Goal: Task Accomplishment & Management: Use online tool/utility

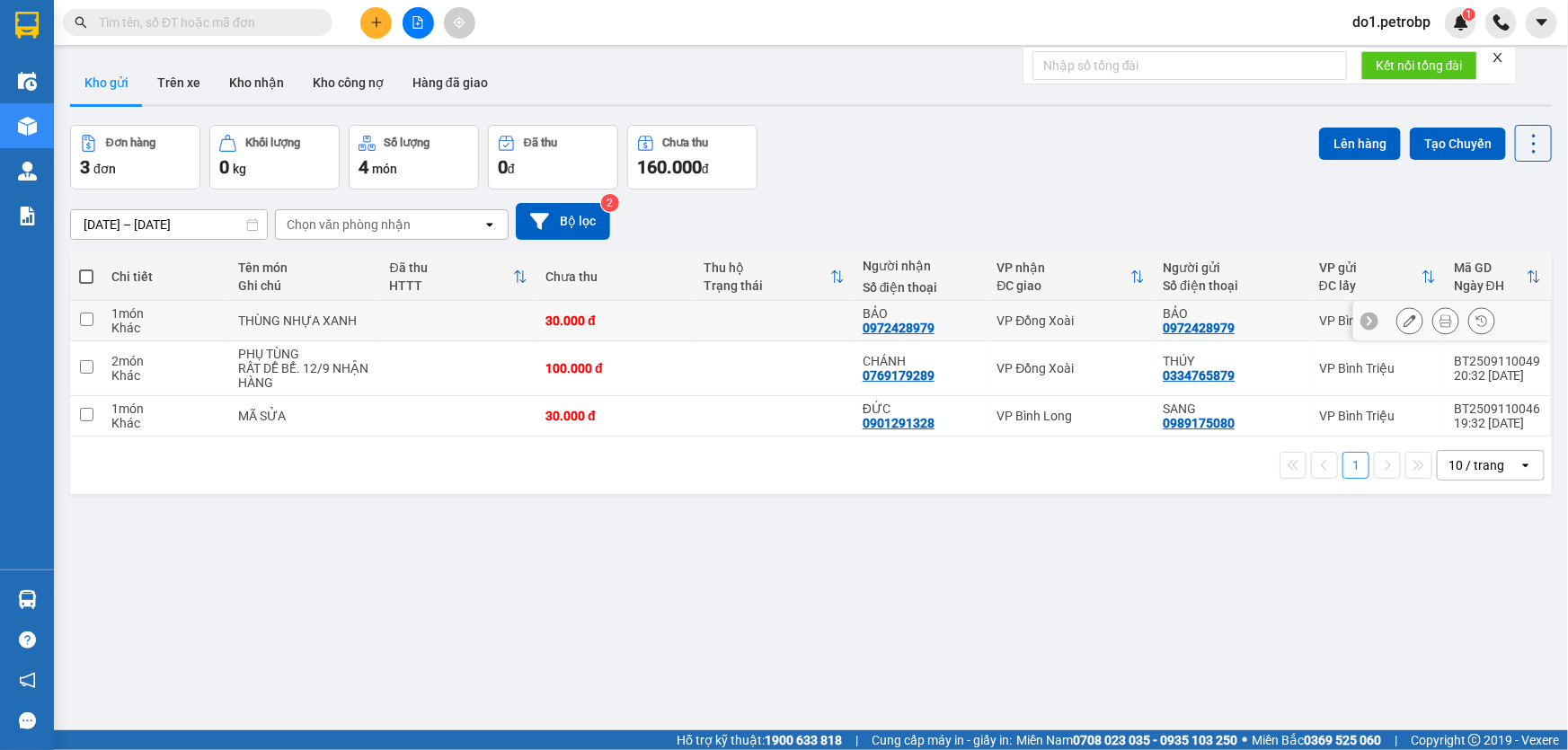
click at [800, 315] on td at bounding box center [773, 321] width 158 height 41
checkbox input "true"
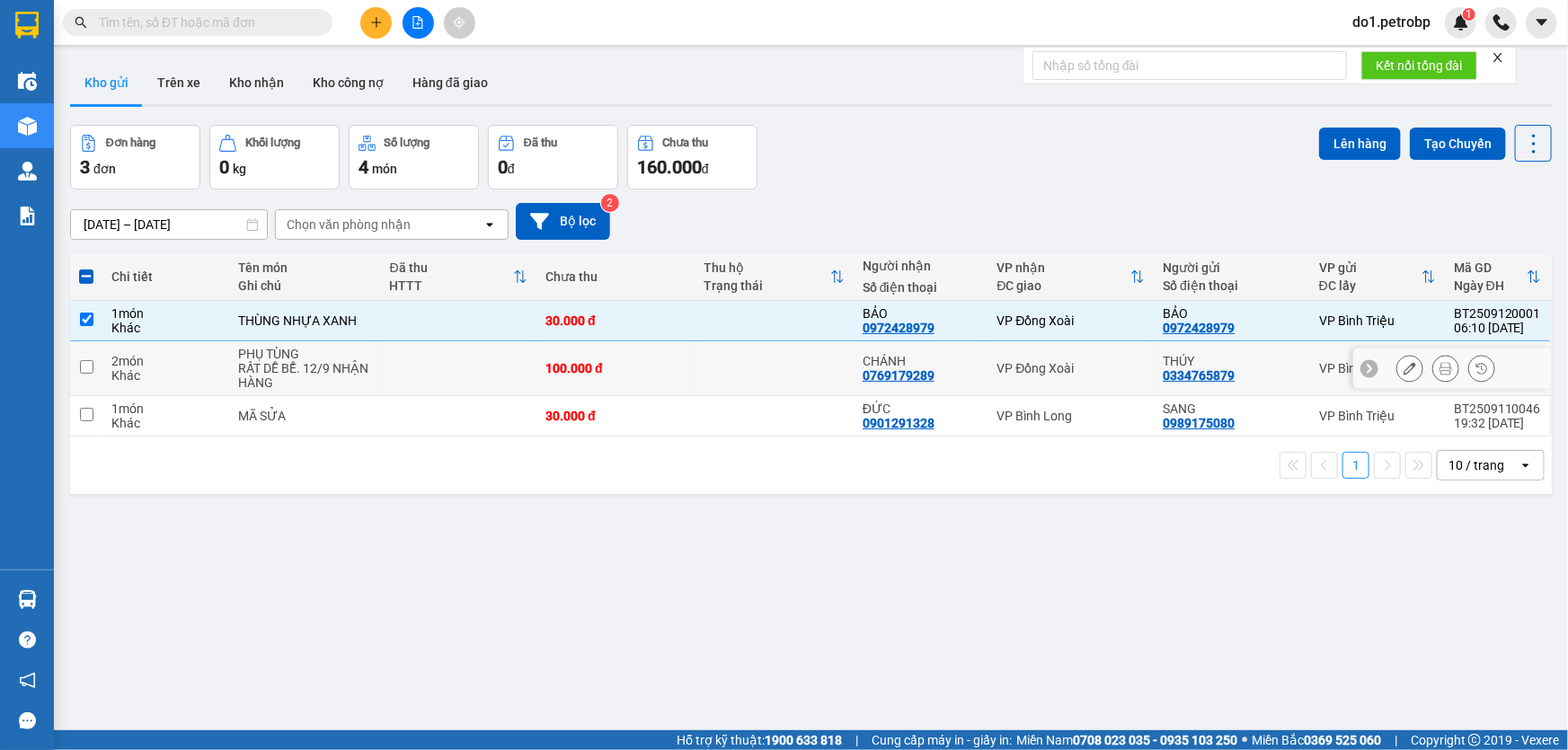
click at [784, 359] on td at bounding box center [773, 368] width 158 height 54
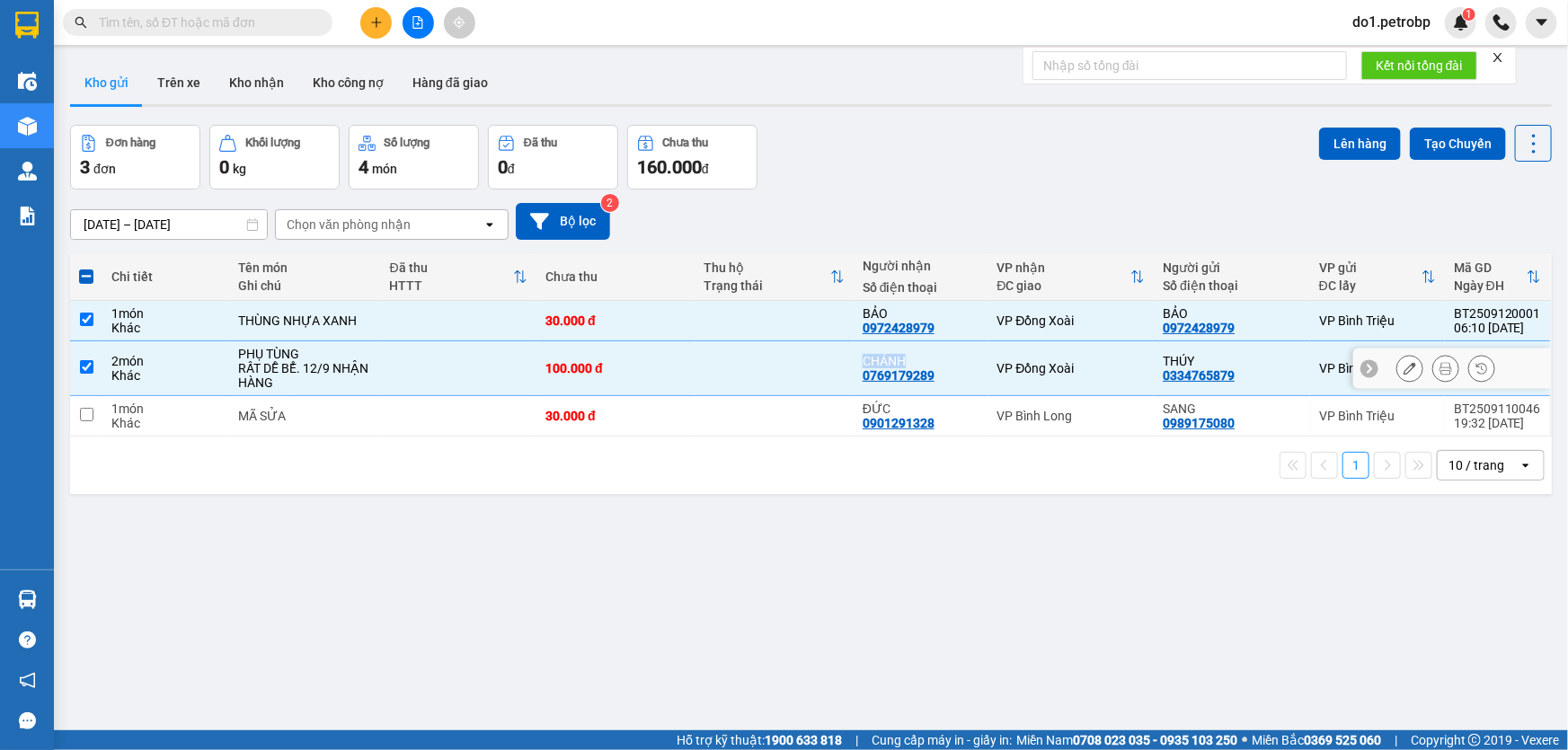
click at [784, 359] on td at bounding box center [773, 368] width 158 height 54
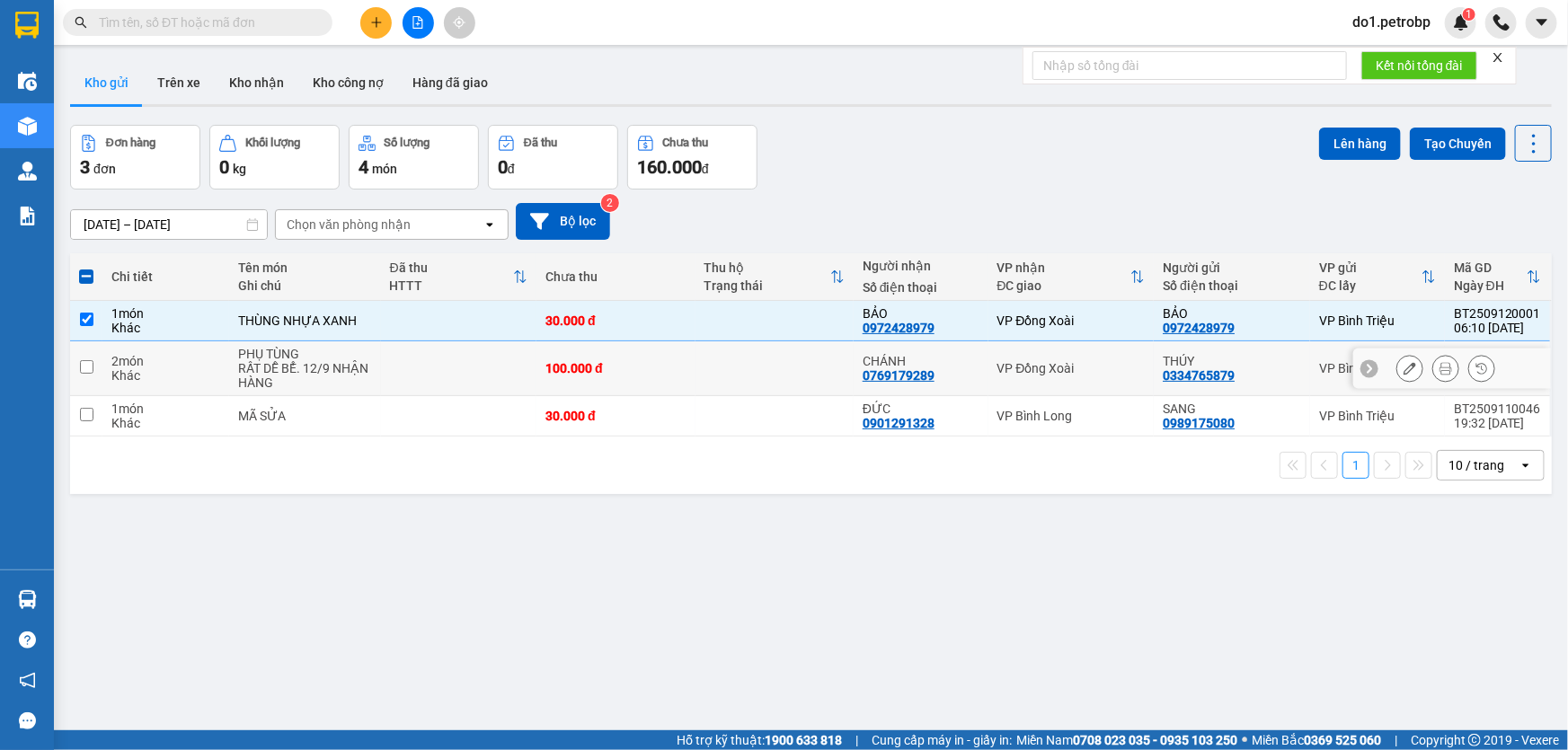
click at [765, 380] on td at bounding box center [773, 368] width 158 height 54
checkbox input "true"
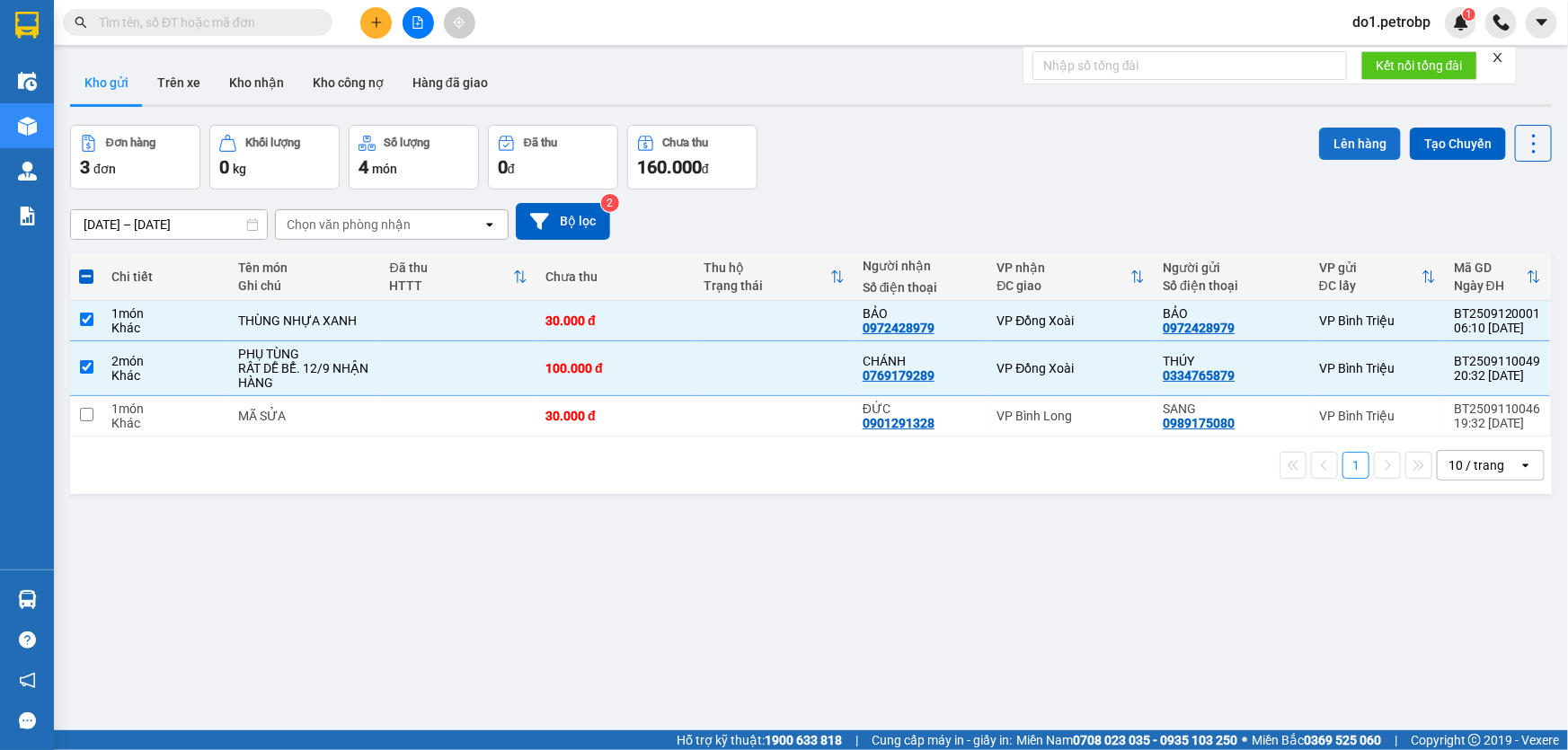
click at [1344, 136] on button "Lên hàng" at bounding box center [1359, 143] width 82 height 32
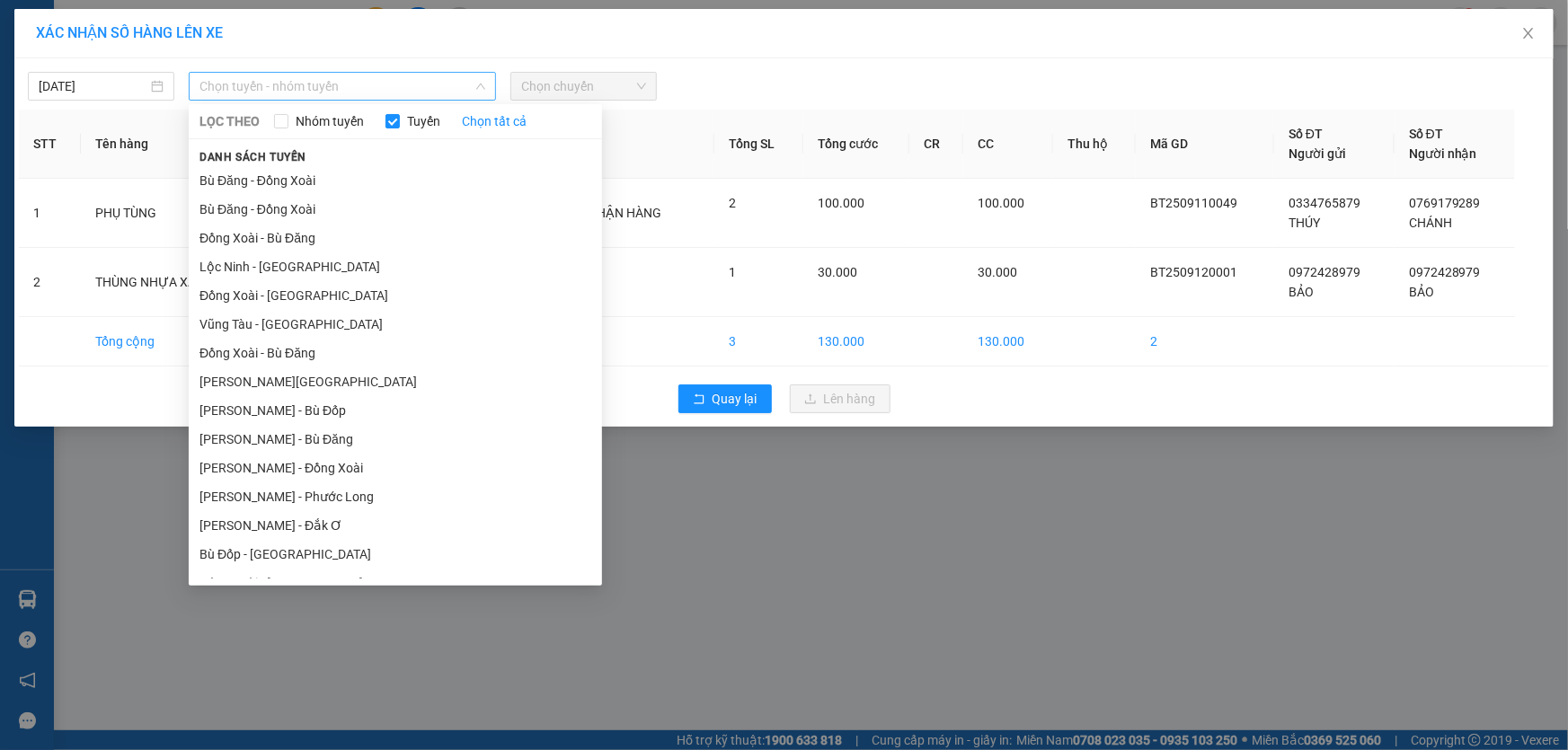
click at [437, 94] on span "Chọn tuyến - nhóm tuyến" at bounding box center [342, 86] width 286 height 27
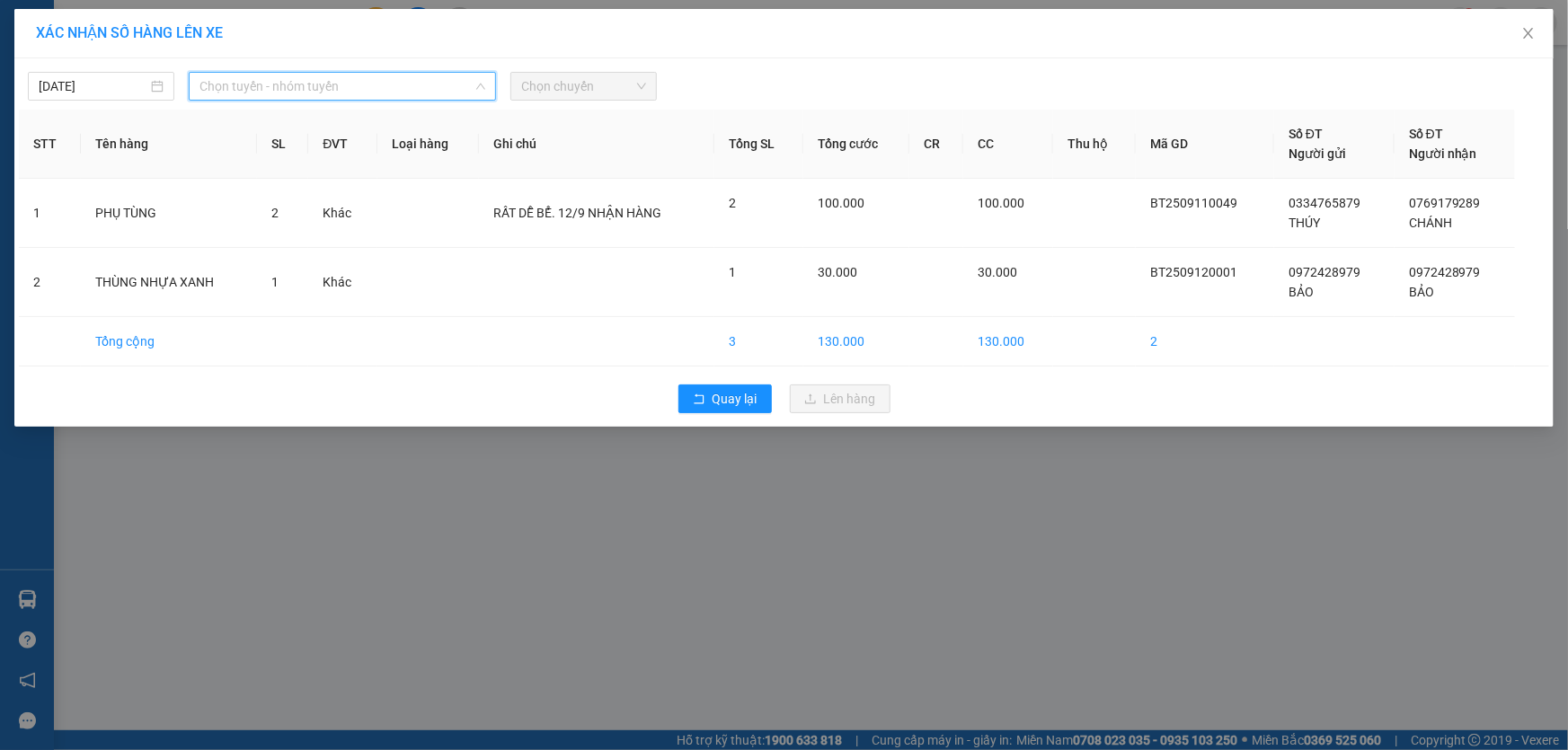
click at [441, 88] on span "Chọn tuyến - nhóm tuyến" at bounding box center [342, 86] width 286 height 27
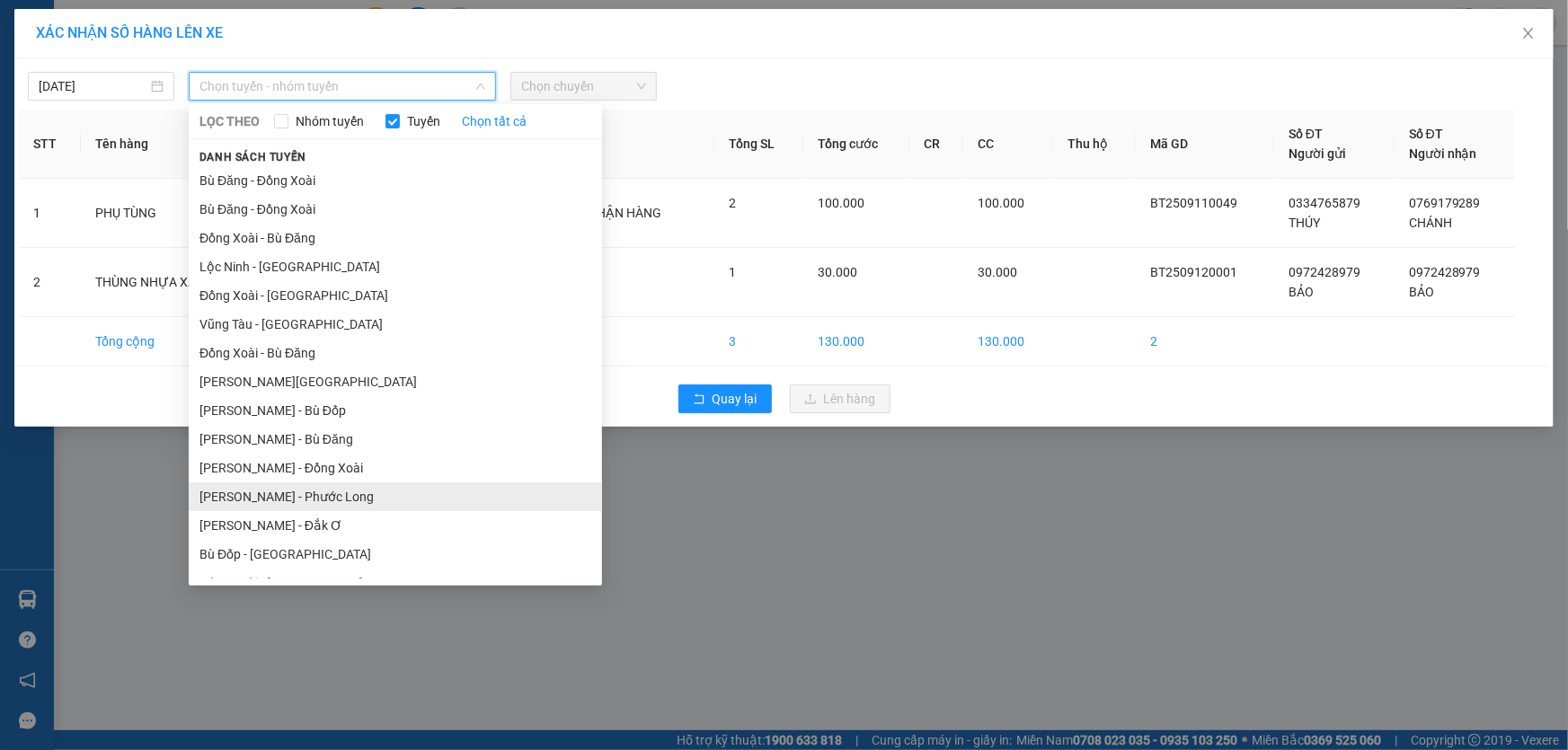
click at [438, 485] on li "Hồ Chí Minh - Phước Long" at bounding box center [395, 496] width 413 height 29
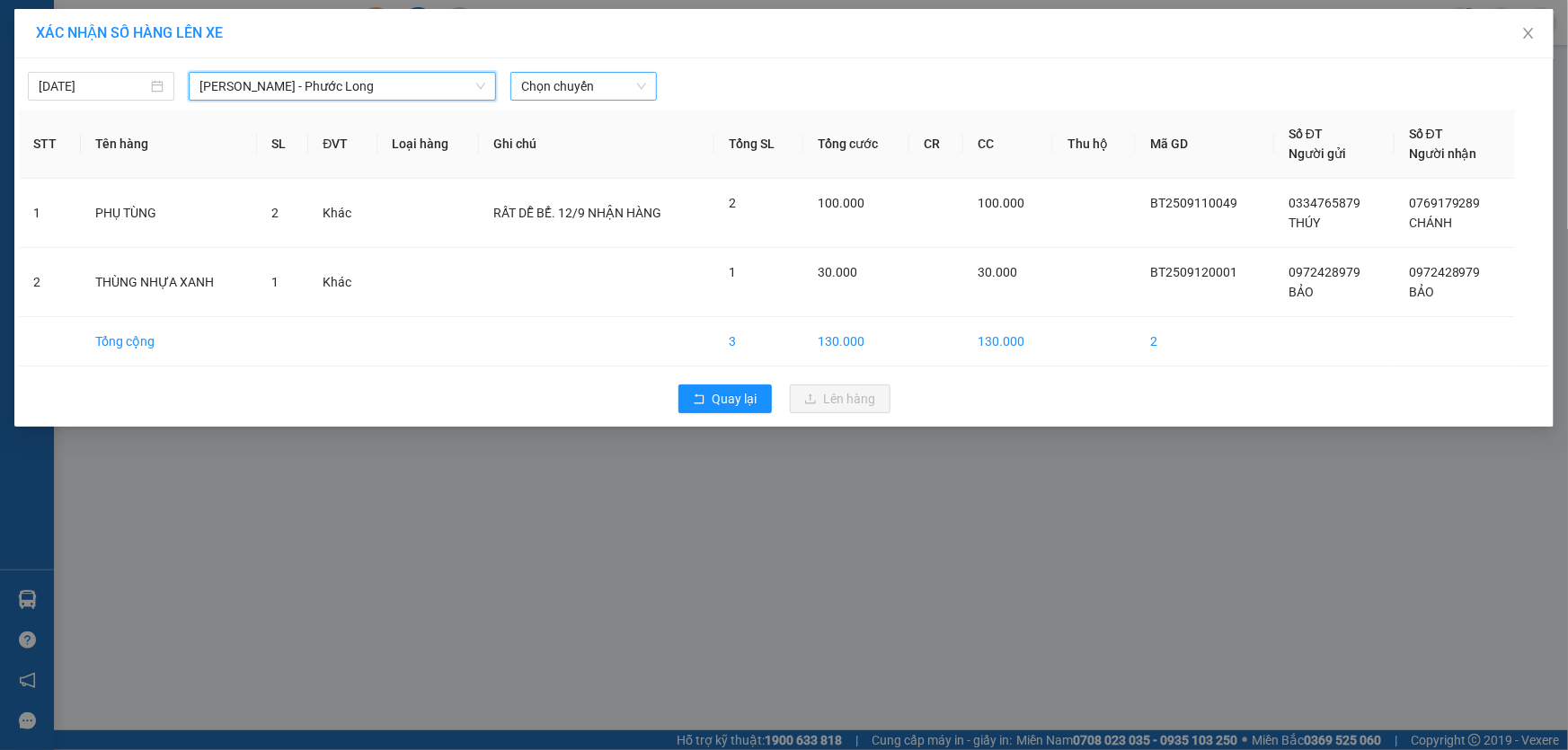
click at [568, 93] on span "Chọn chuyến" at bounding box center [583, 86] width 125 height 27
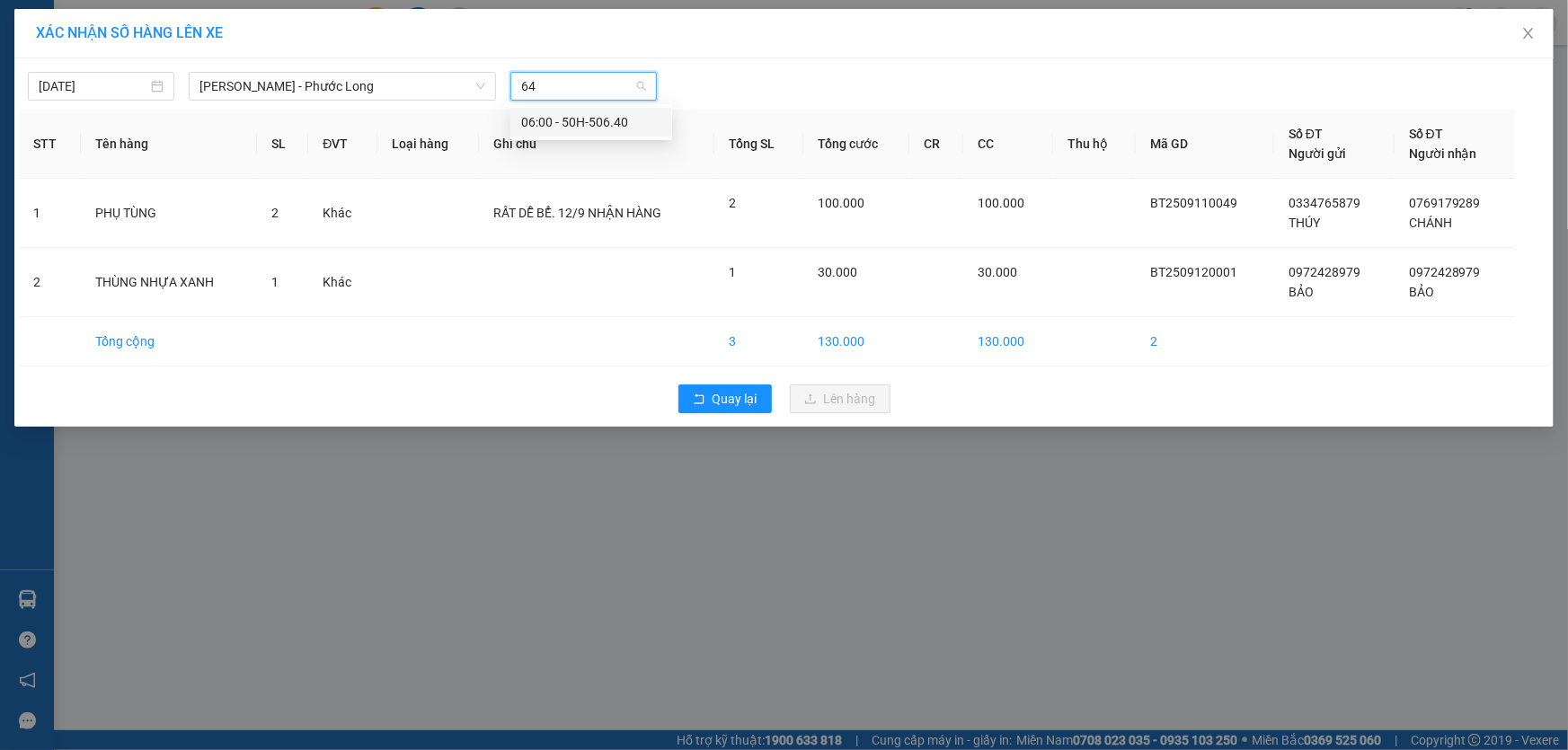
type input "640"
click at [615, 123] on div "06:00 - 50H-506.40" at bounding box center [592, 122] width 140 height 19
click at [615, 123] on th "Ghi chú" at bounding box center [596, 144] width 235 height 69
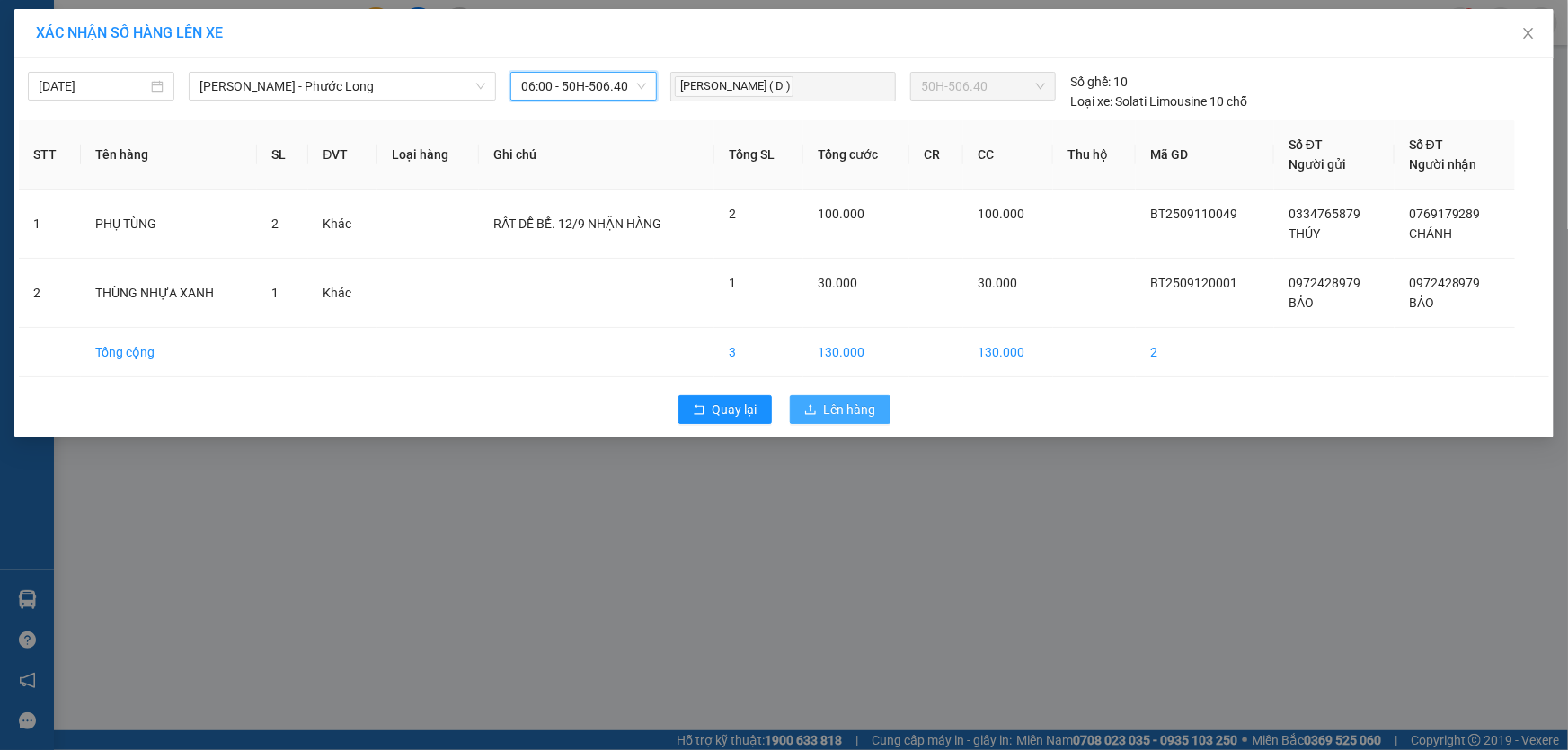
click at [840, 421] on button "Lên hàng" at bounding box center [840, 409] width 101 height 29
